Goal: Information Seeking & Learning: Learn about a topic

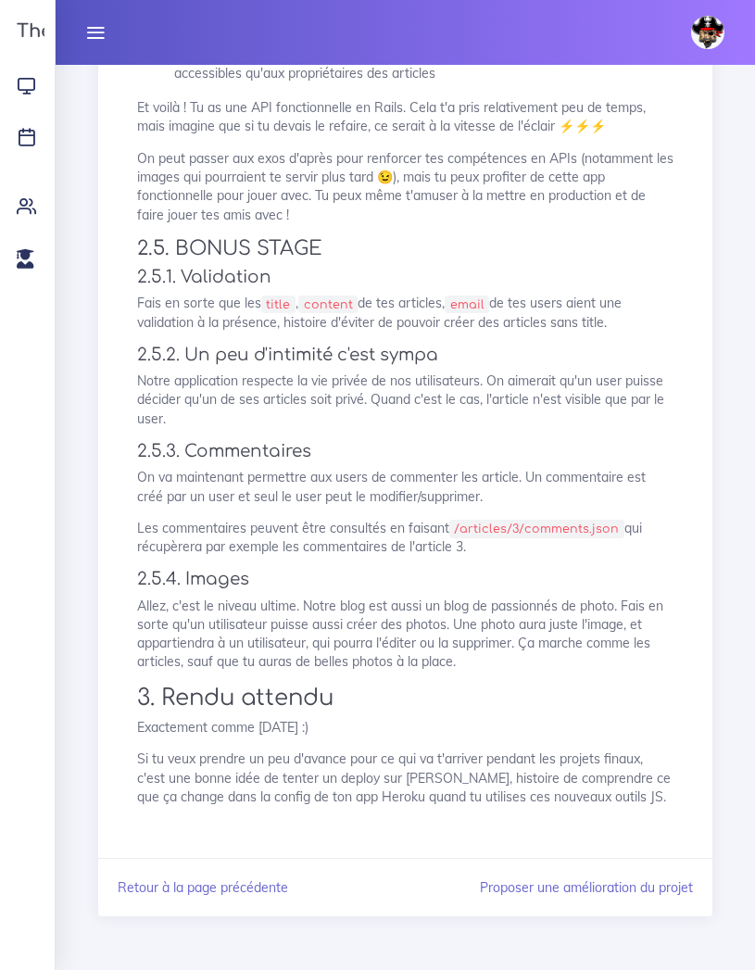
scroll to position [1726, 0]
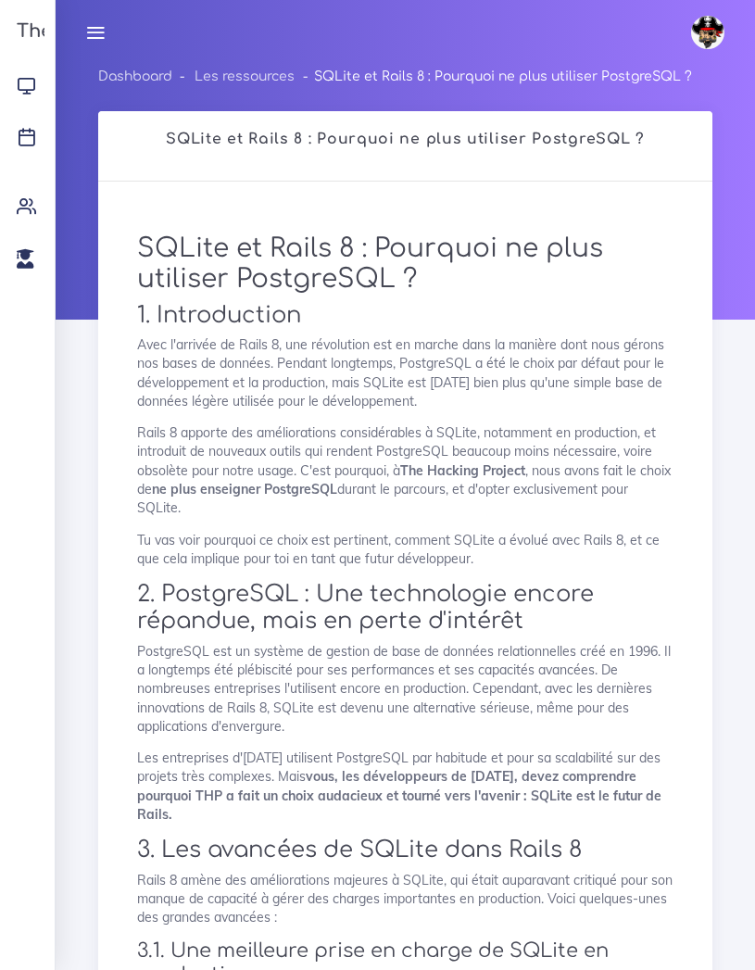
scroll to position [1600, 0]
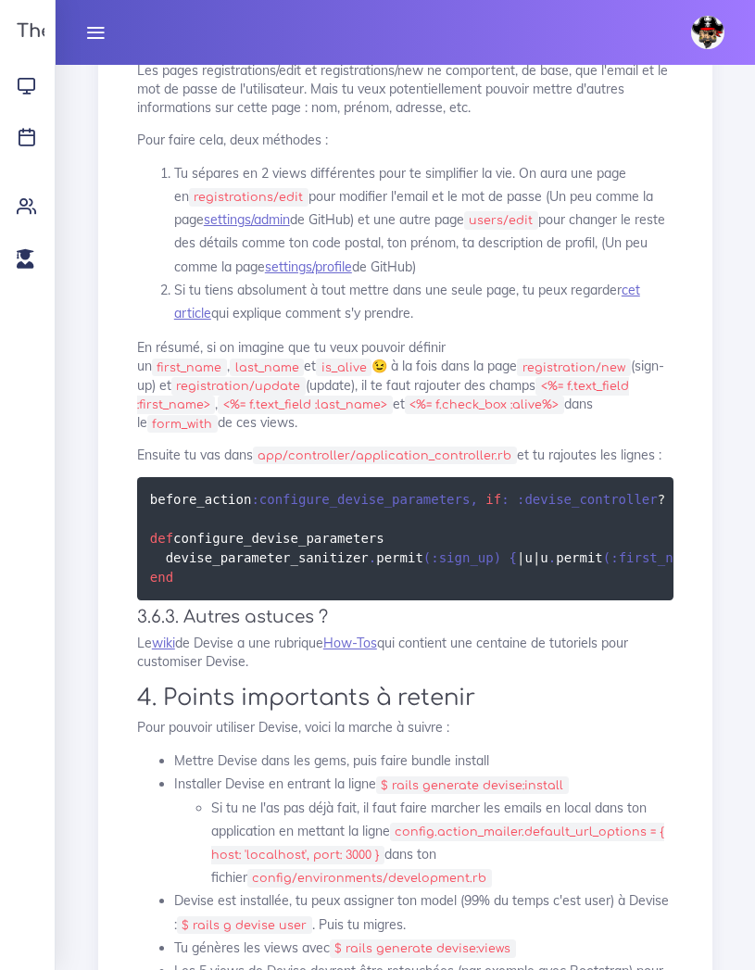
scroll to position [9451, 0]
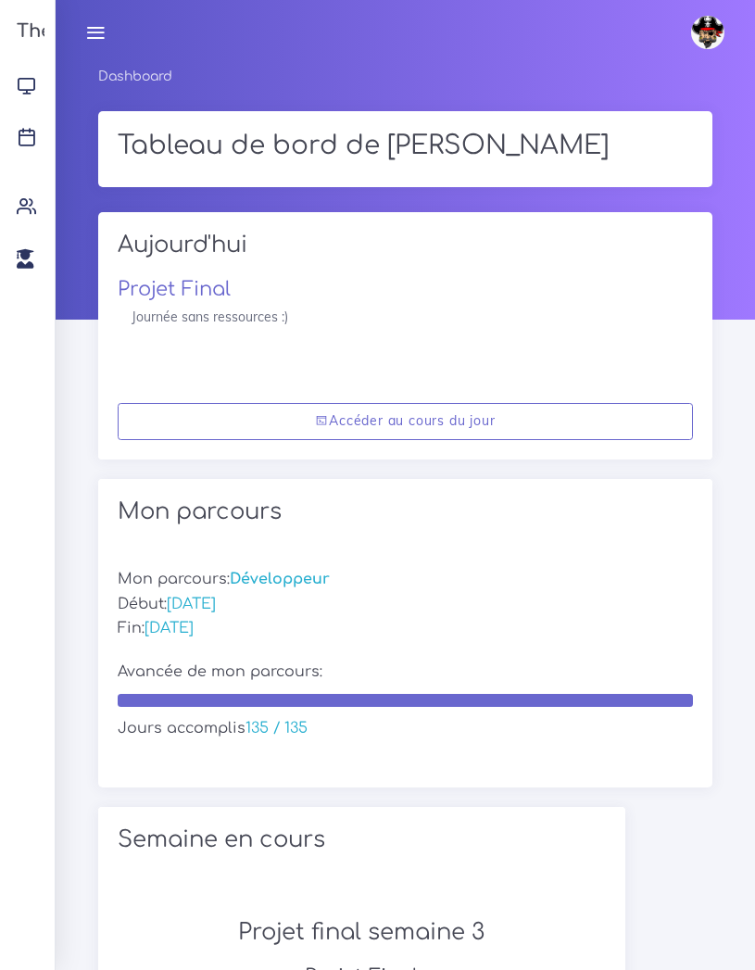
click at [95, 26] on icon at bounding box center [95, 32] width 20 height 20
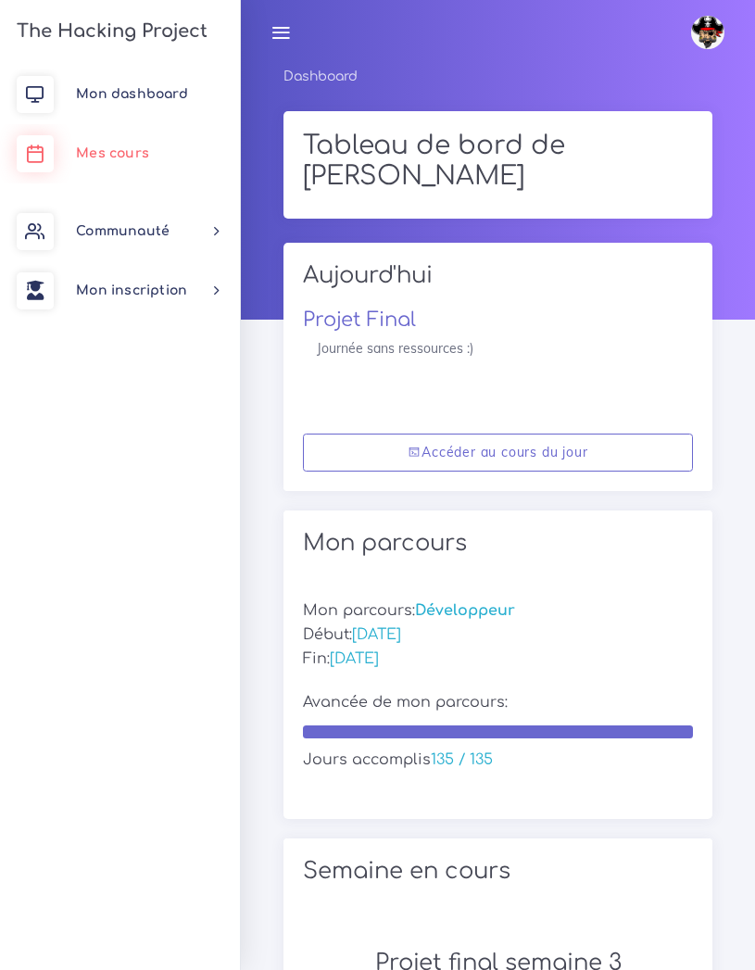
click at [111, 145] on link "Mes cours" at bounding box center [120, 153] width 240 height 59
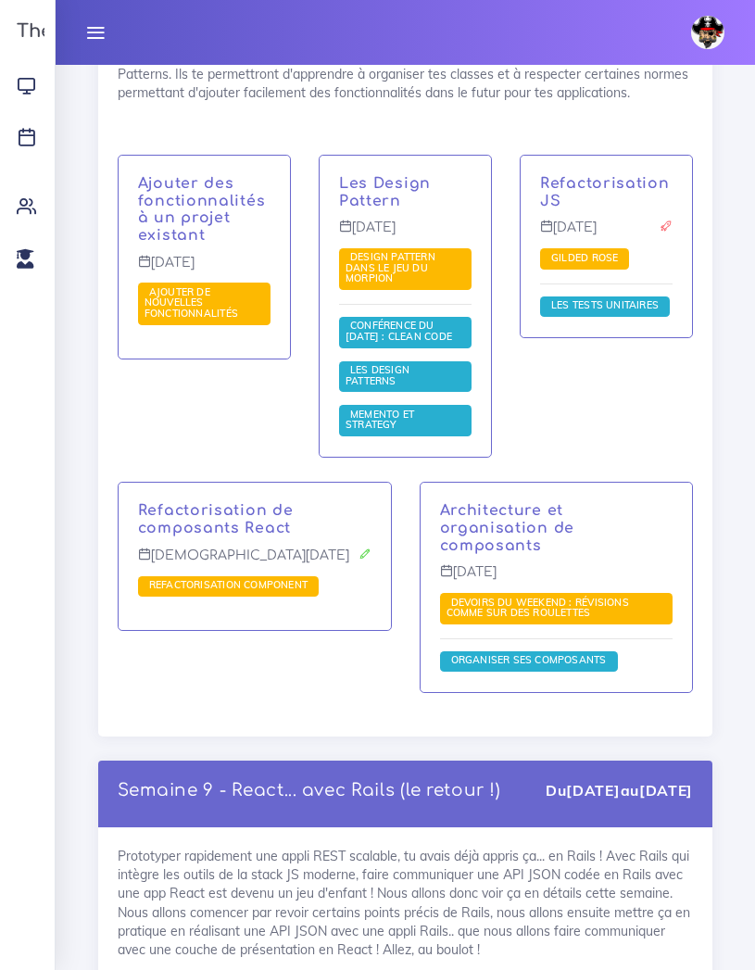
scroll to position [17534, 0]
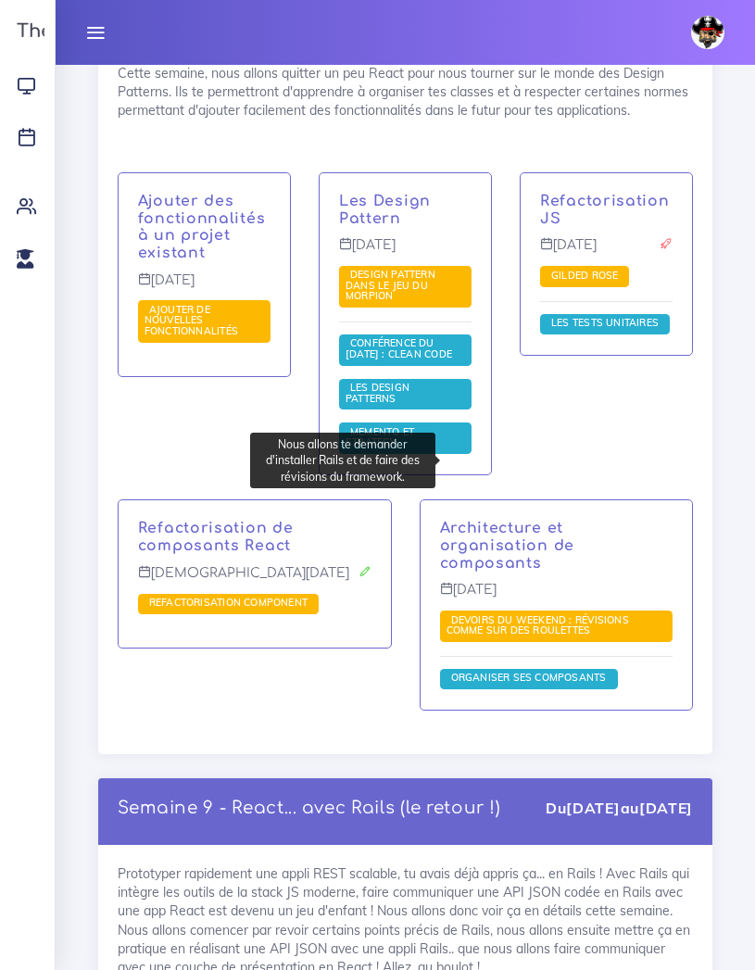
click at [547, 613] on span "Devoirs du weekend : révisions comme sur des roulettes" at bounding box center [538, 625] width 183 height 24
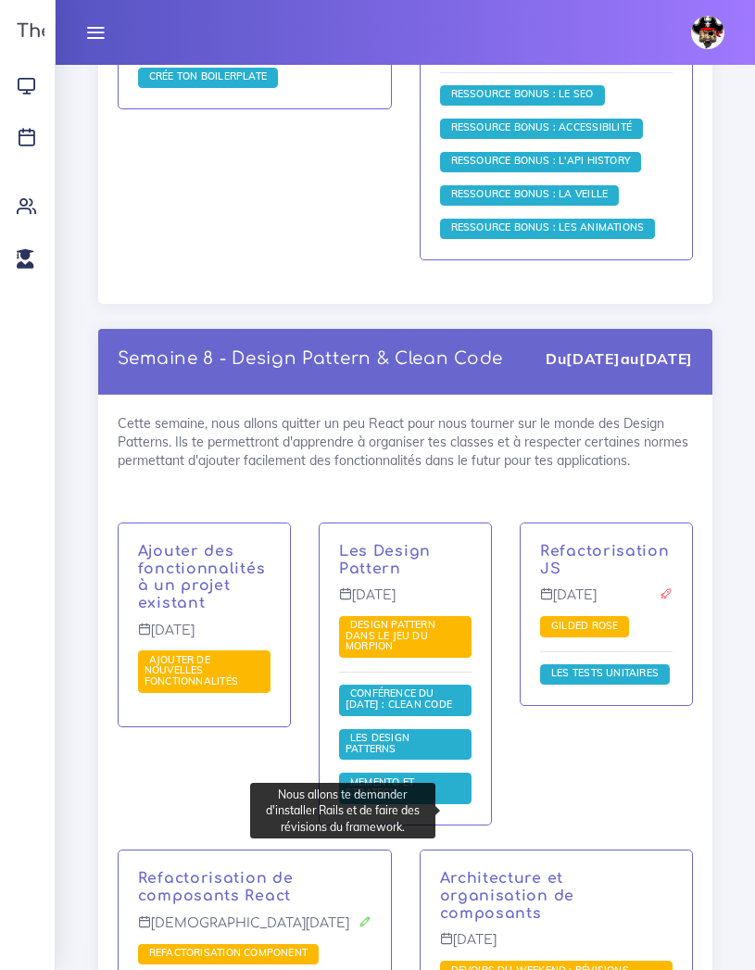
scroll to position [16978, 0]
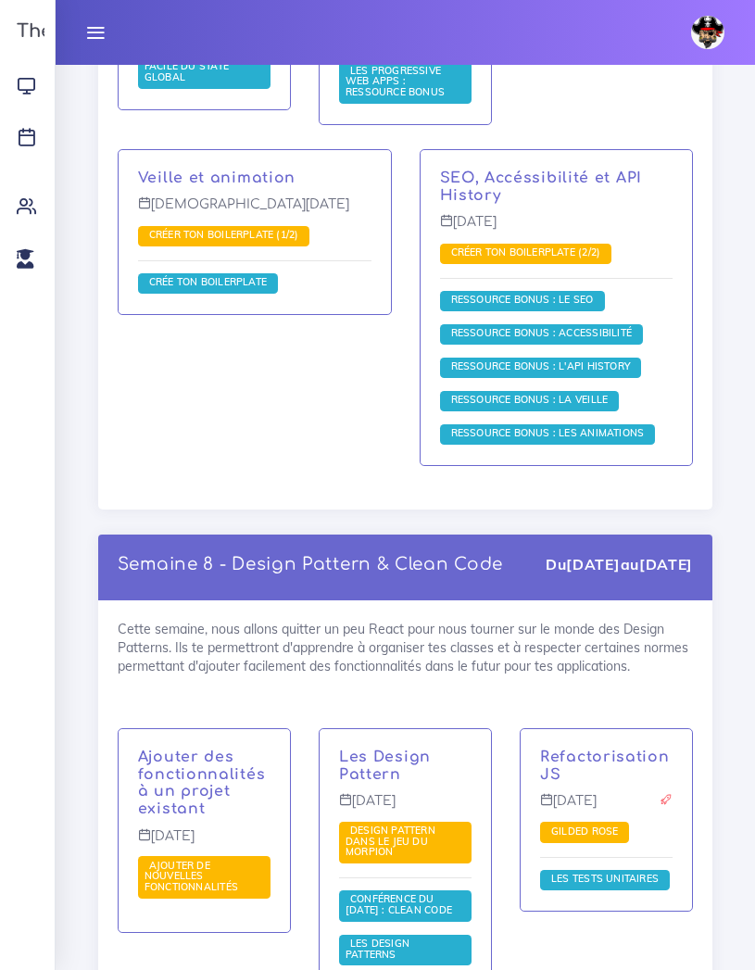
click at [257, 600] on div "Cette semaine, nous allons quitter un peu React pour nous tourner sur le monde …" at bounding box center [405, 955] width 614 height 710
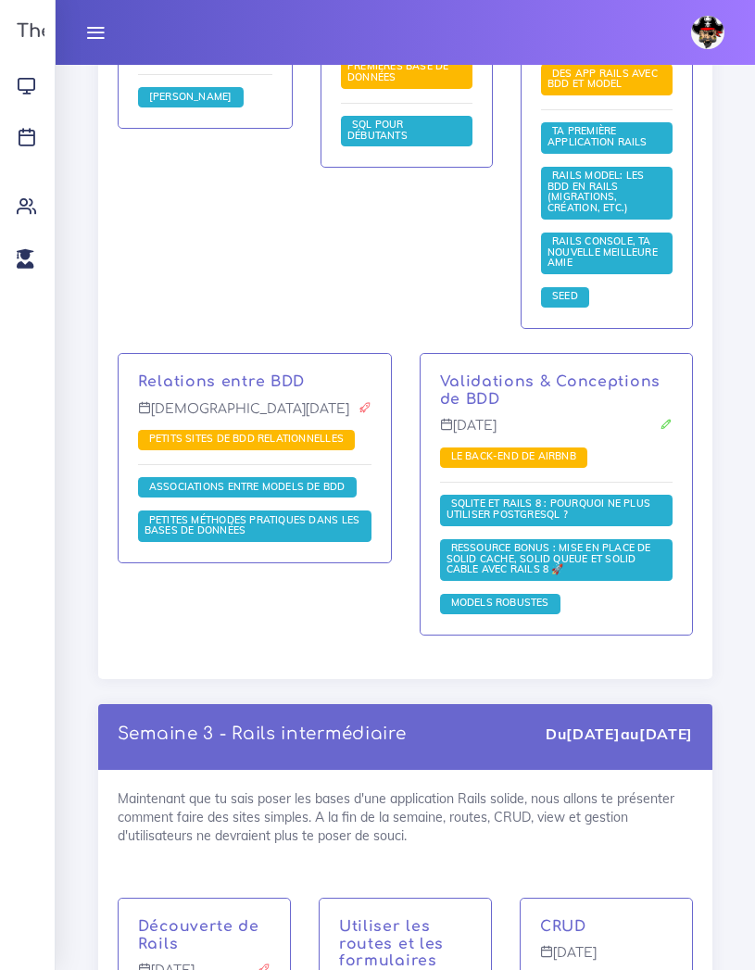
scroll to position [4747, 0]
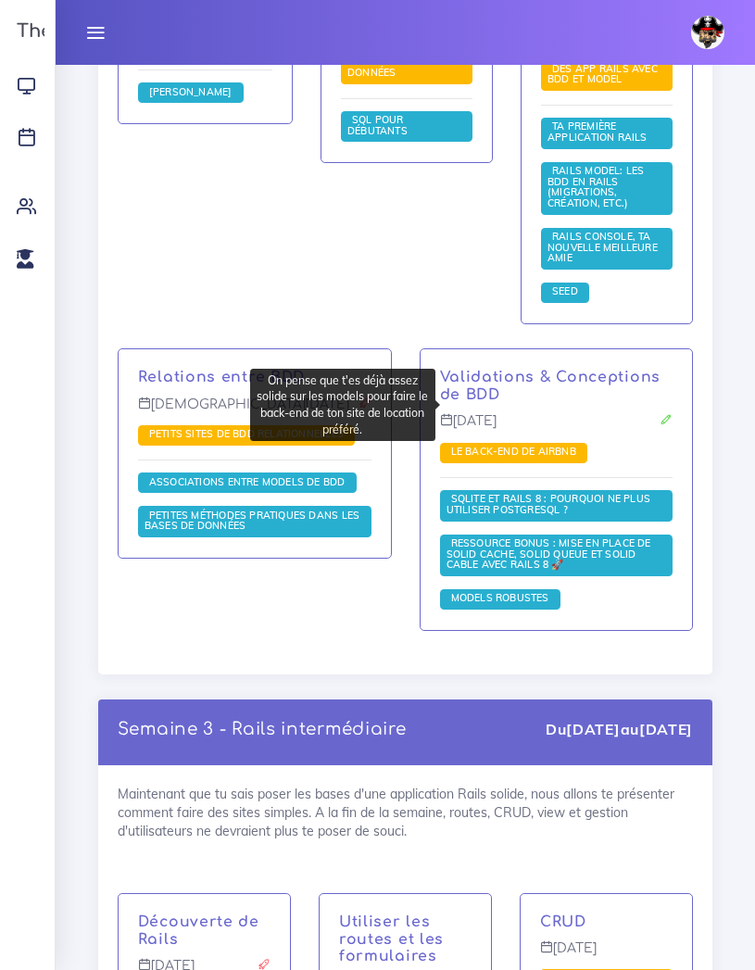
click at [496, 445] on span "Le Back-end de Airbnb" at bounding box center [514, 451] width 134 height 13
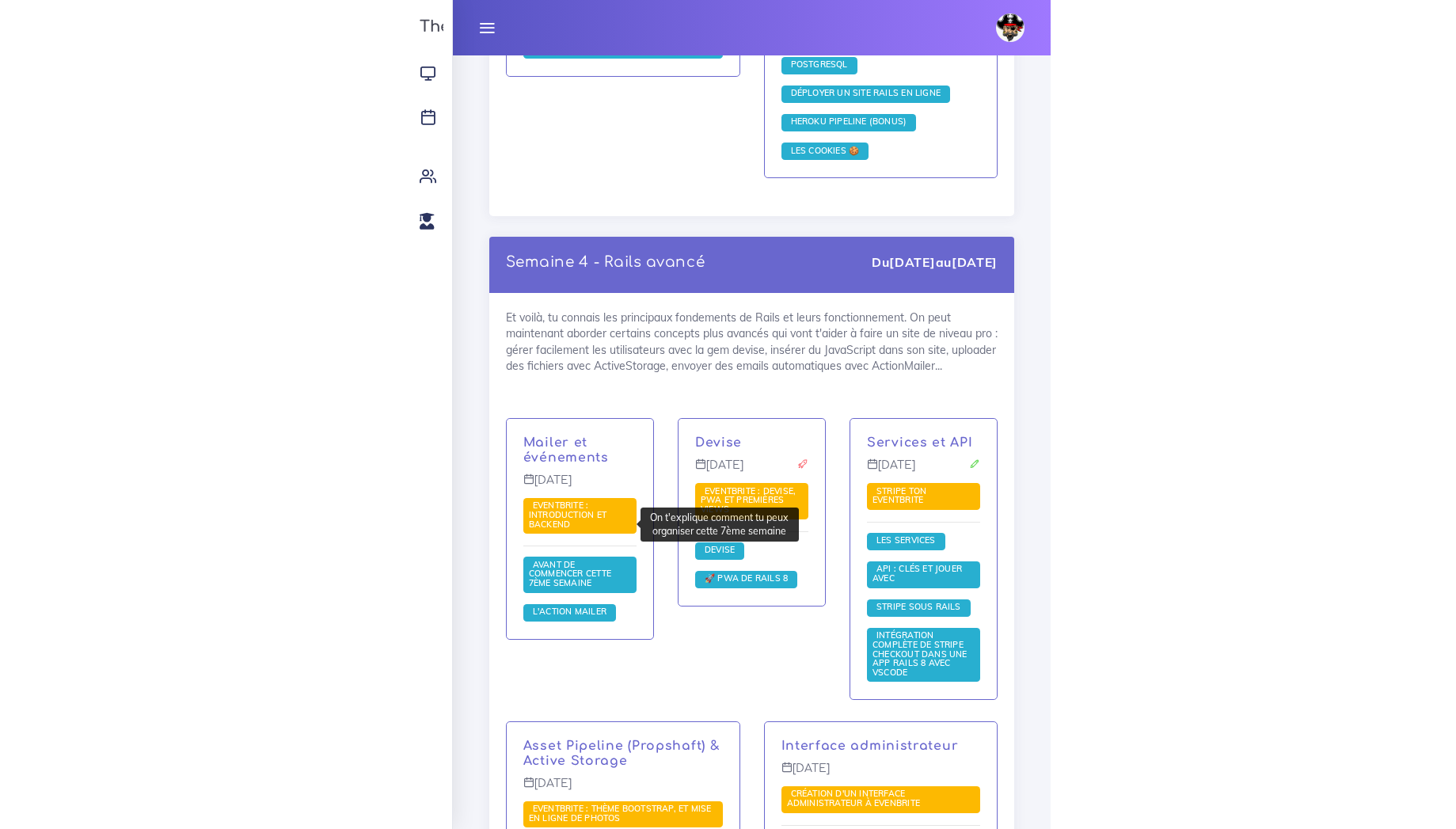
scroll to position [5292, 0]
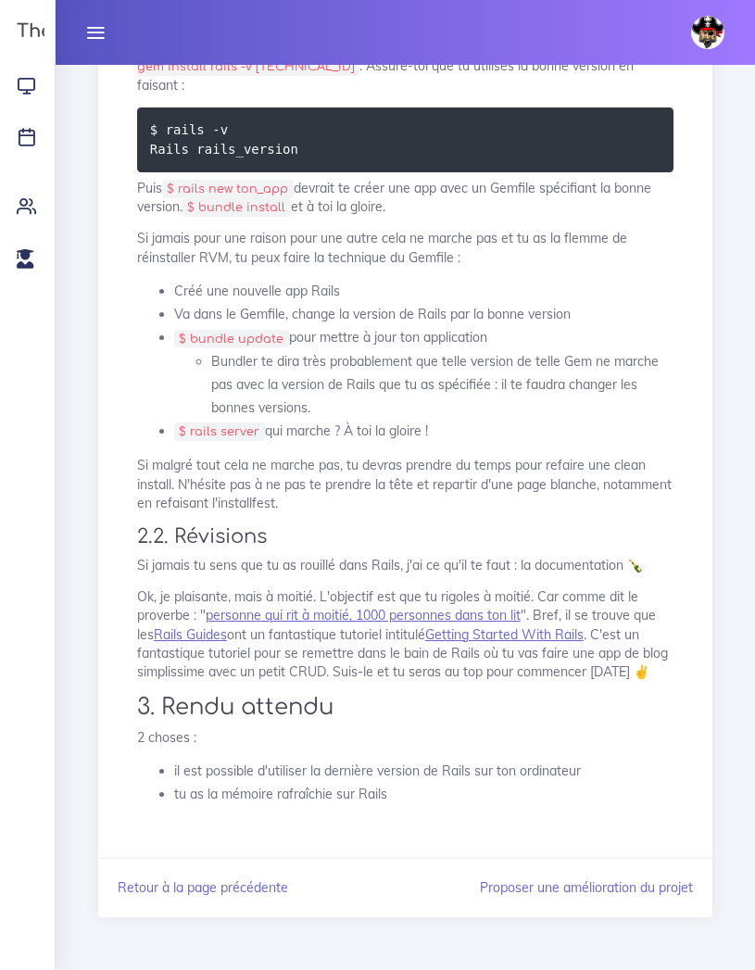
scroll to position [892, 0]
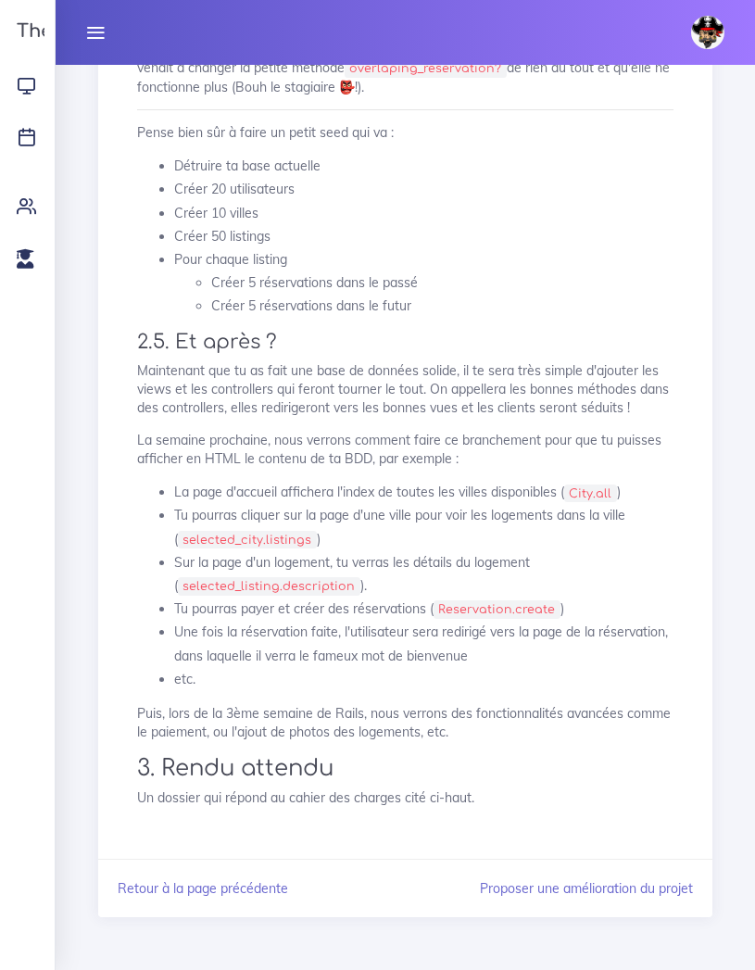
scroll to position [4808, 0]
